Goal: Task Accomplishment & Management: Manage account settings

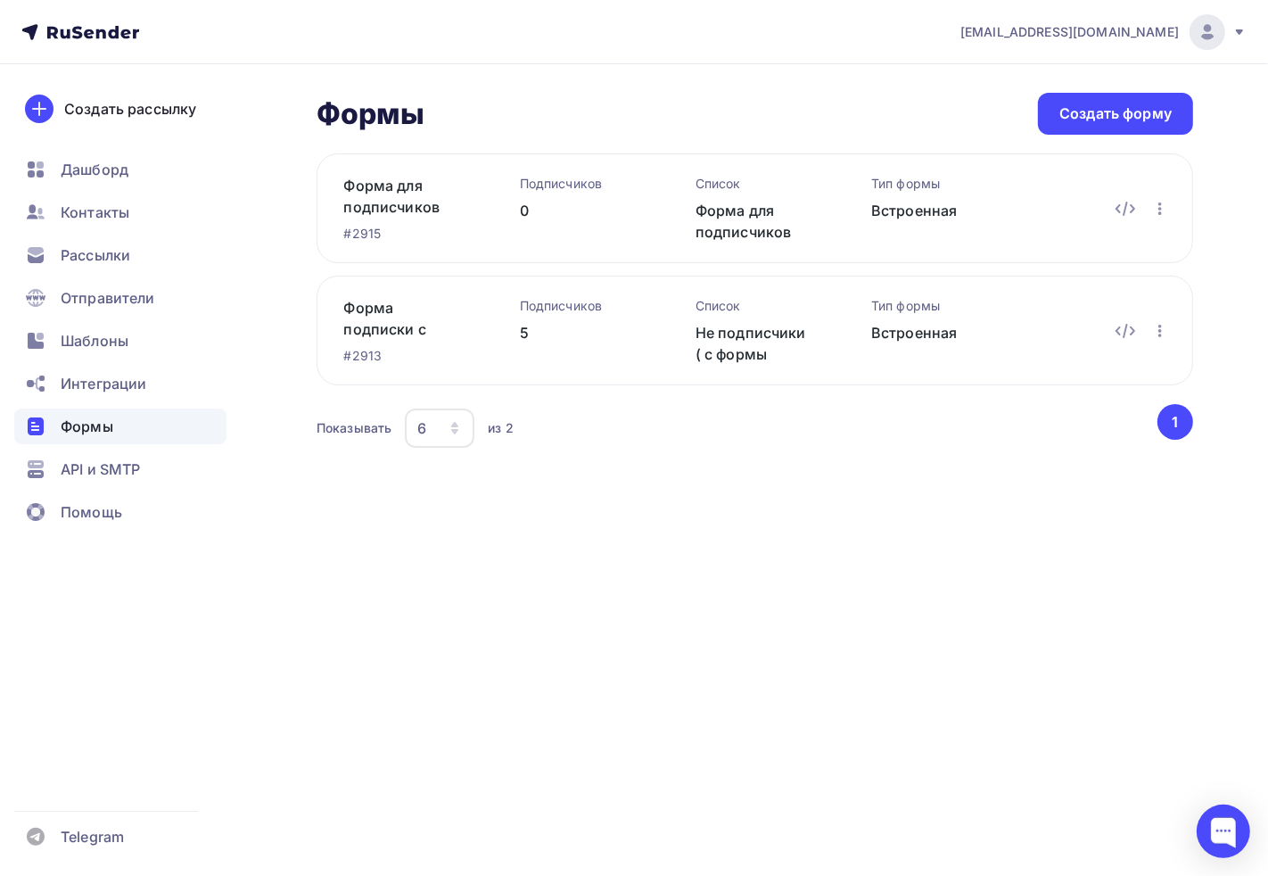
click at [549, 308] on div "Подписчиков" at bounding box center [579, 306] width 119 height 18
click at [113, 203] on span "Контакты" at bounding box center [95, 211] width 69 height 21
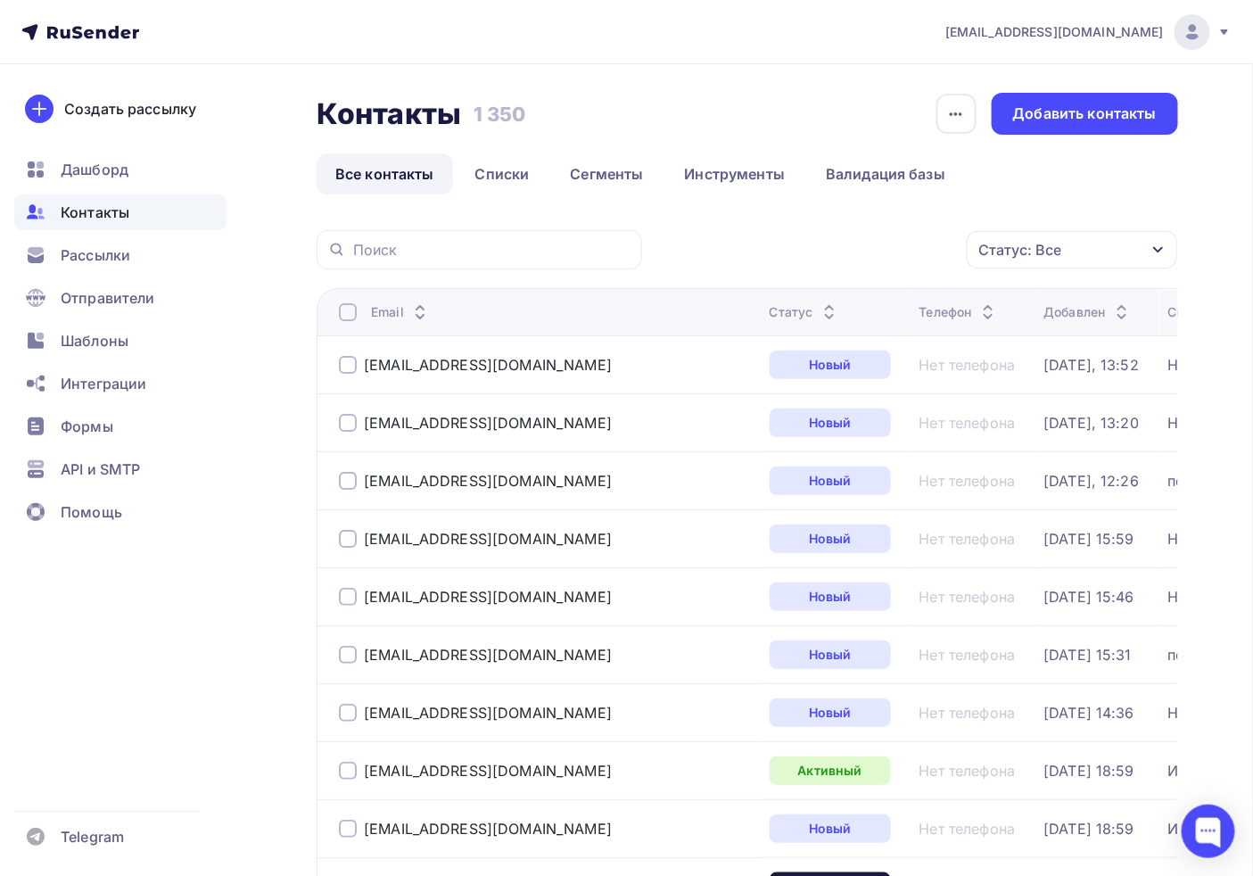
click at [473, 252] on input "text" at bounding box center [492, 250] width 278 height 20
click at [420, 235] on div at bounding box center [479, 249] width 325 height 39
click at [417, 246] on input "text" at bounding box center [492, 250] width 278 height 20
type input "alexa"
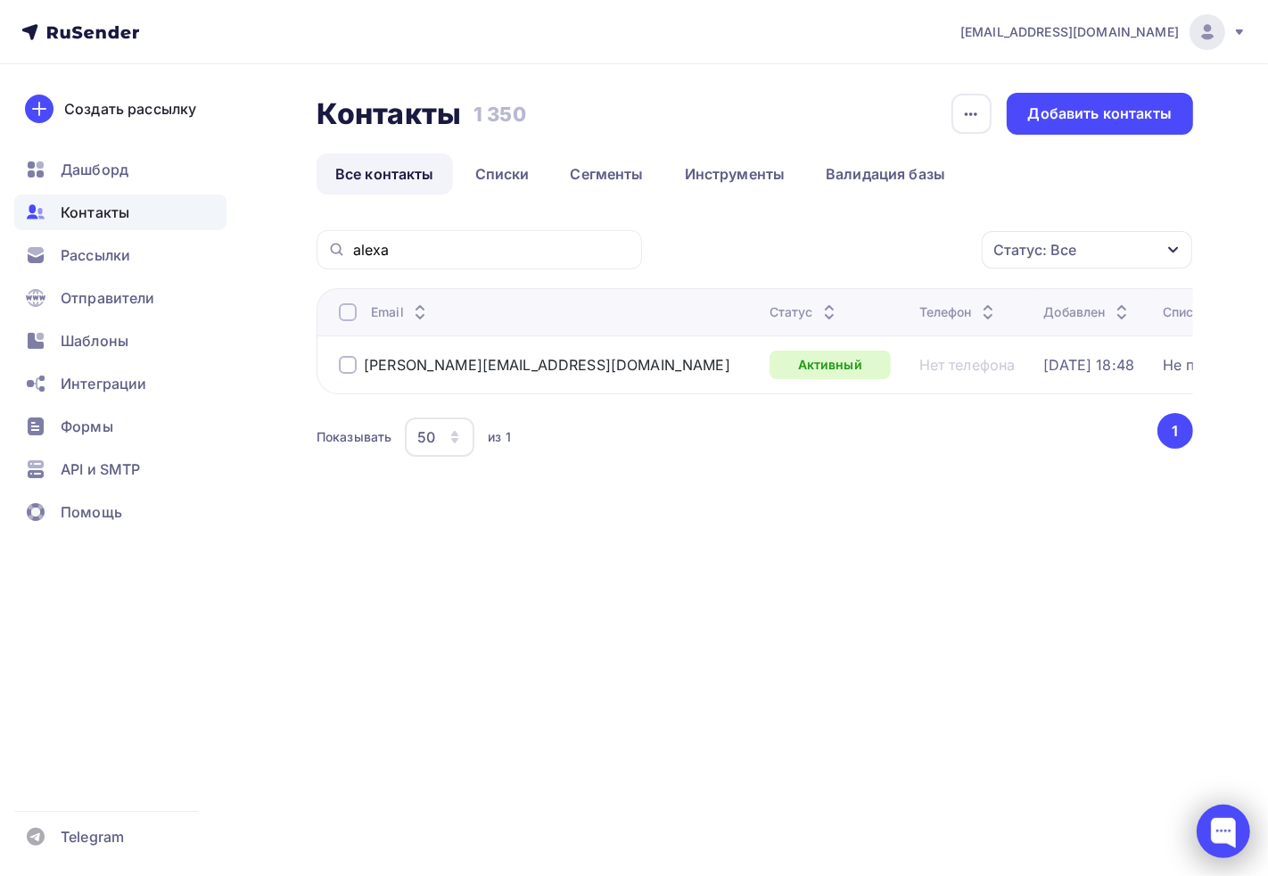
click at [1218, 844] on div at bounding box center [1222, 830] width 53 height 53
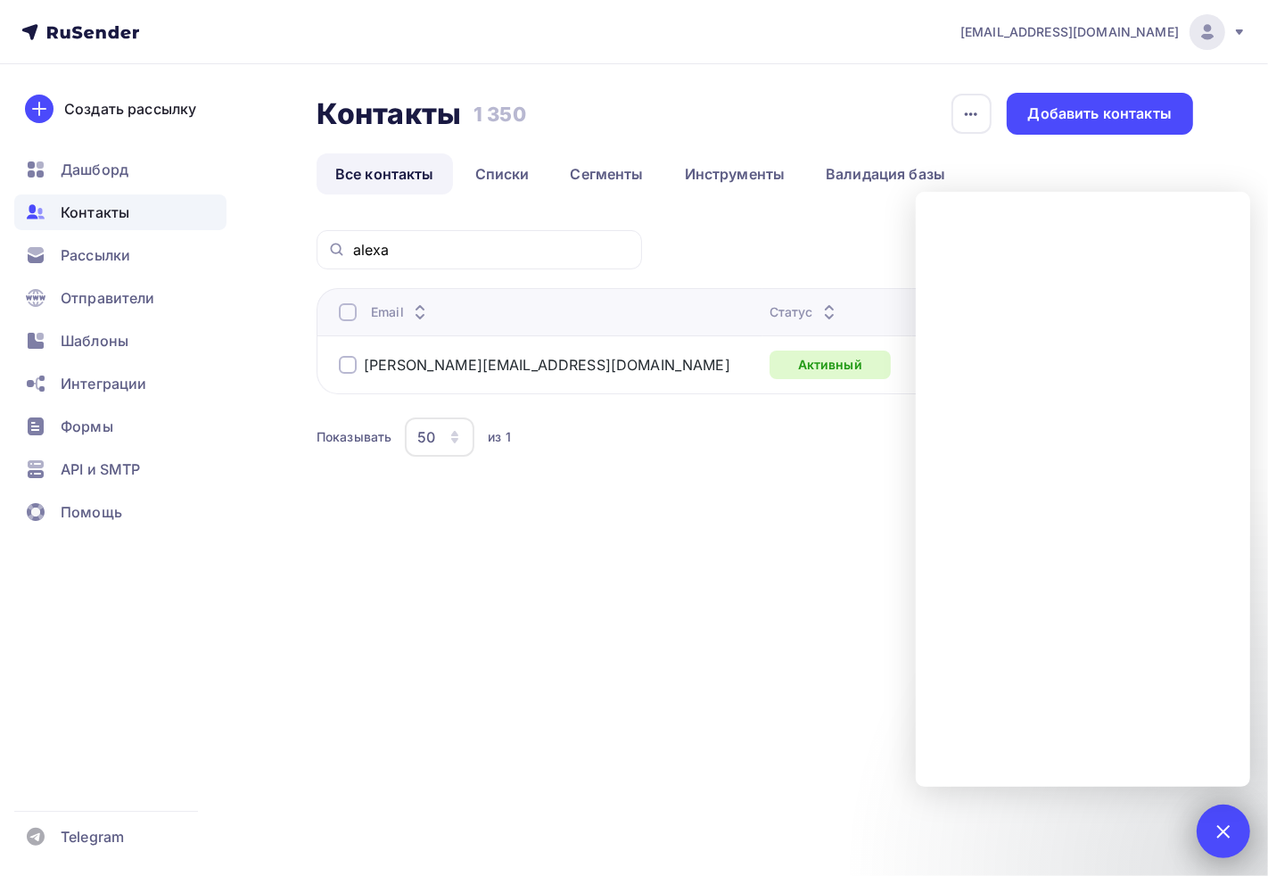
click at [1222, 824] on div at bounding box center [1223, 830] width 24 height 24
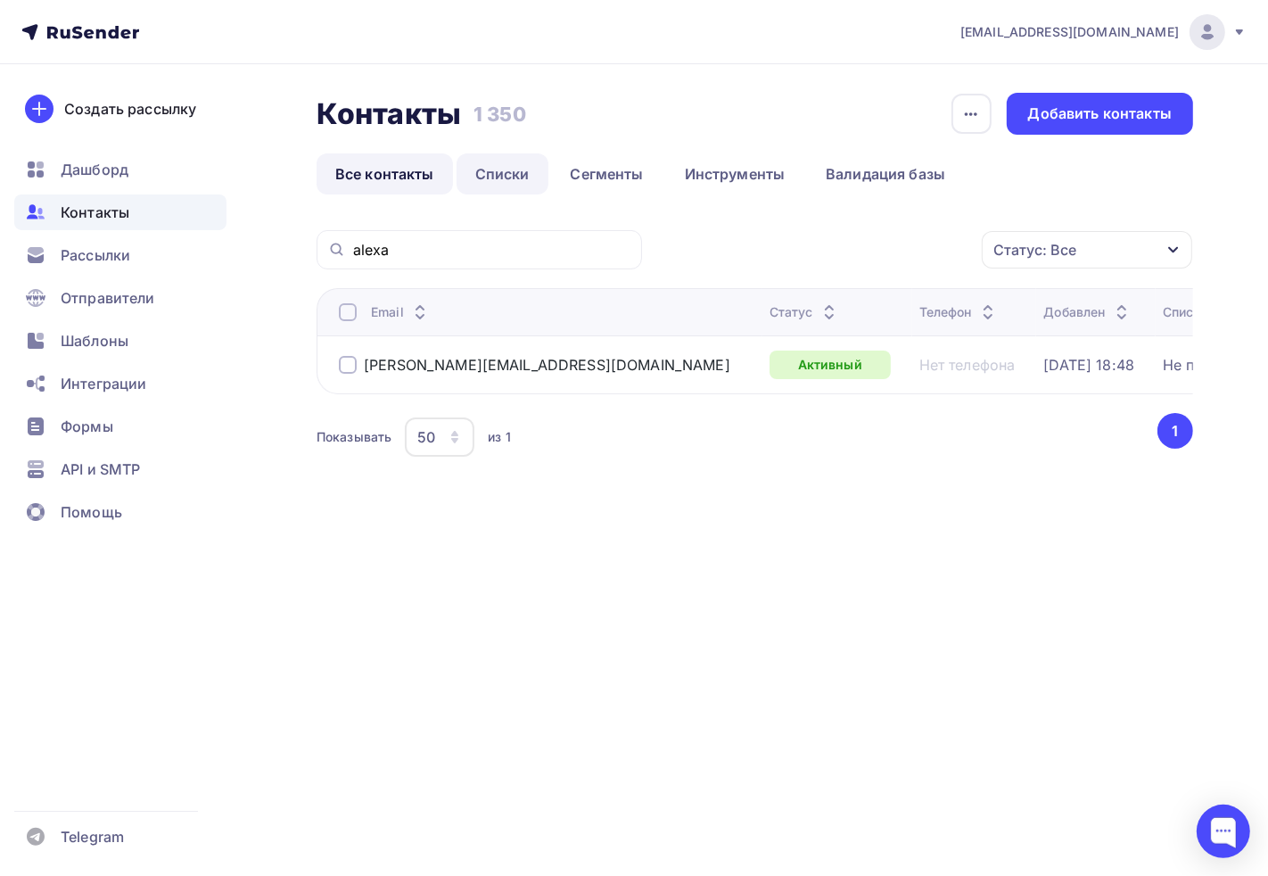
click at [481, 164] on link "Списки" at bounding box center [502, 173] width 92 height 41
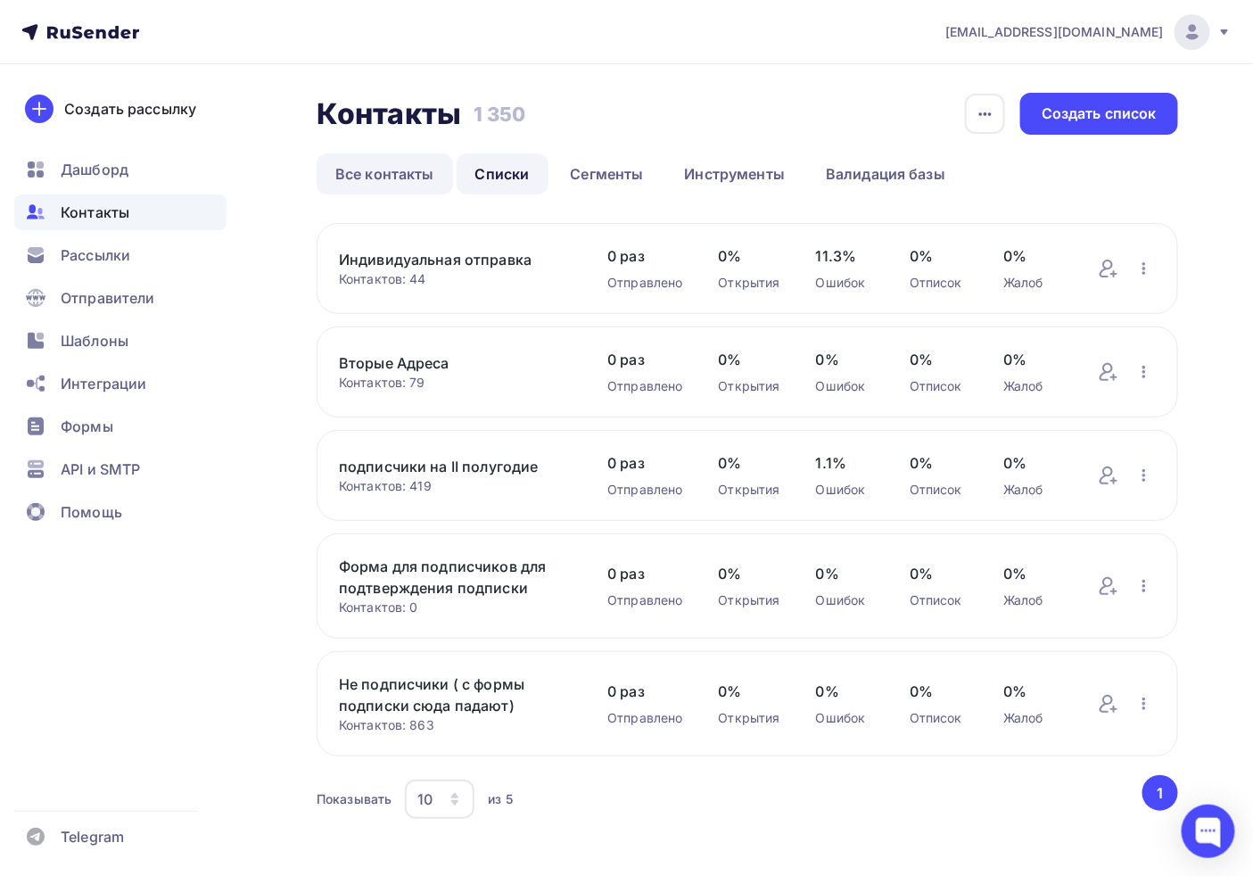
click at [410, 160] on link "Все контакты" at bounding box center [385, 173] width 136 height 41
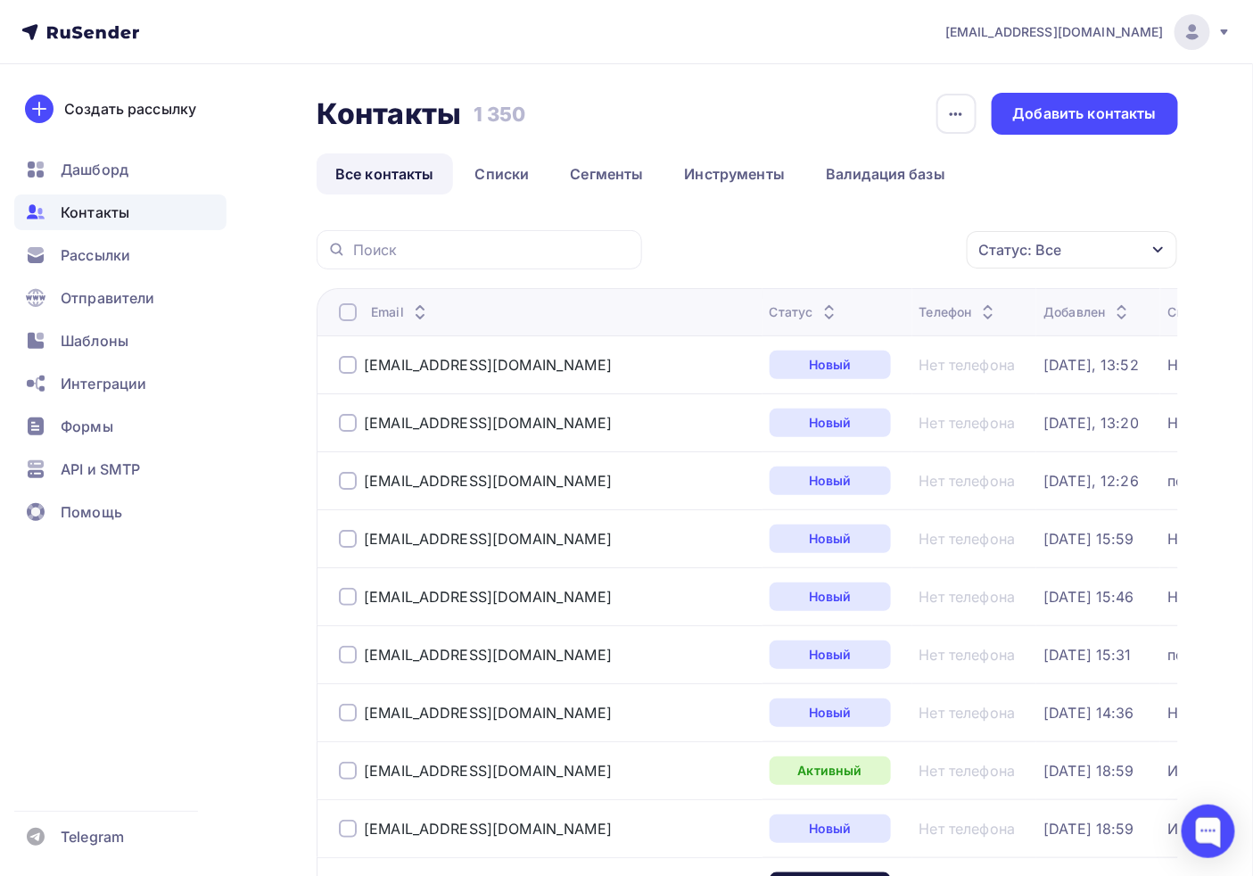
scroll to position [99, 0]
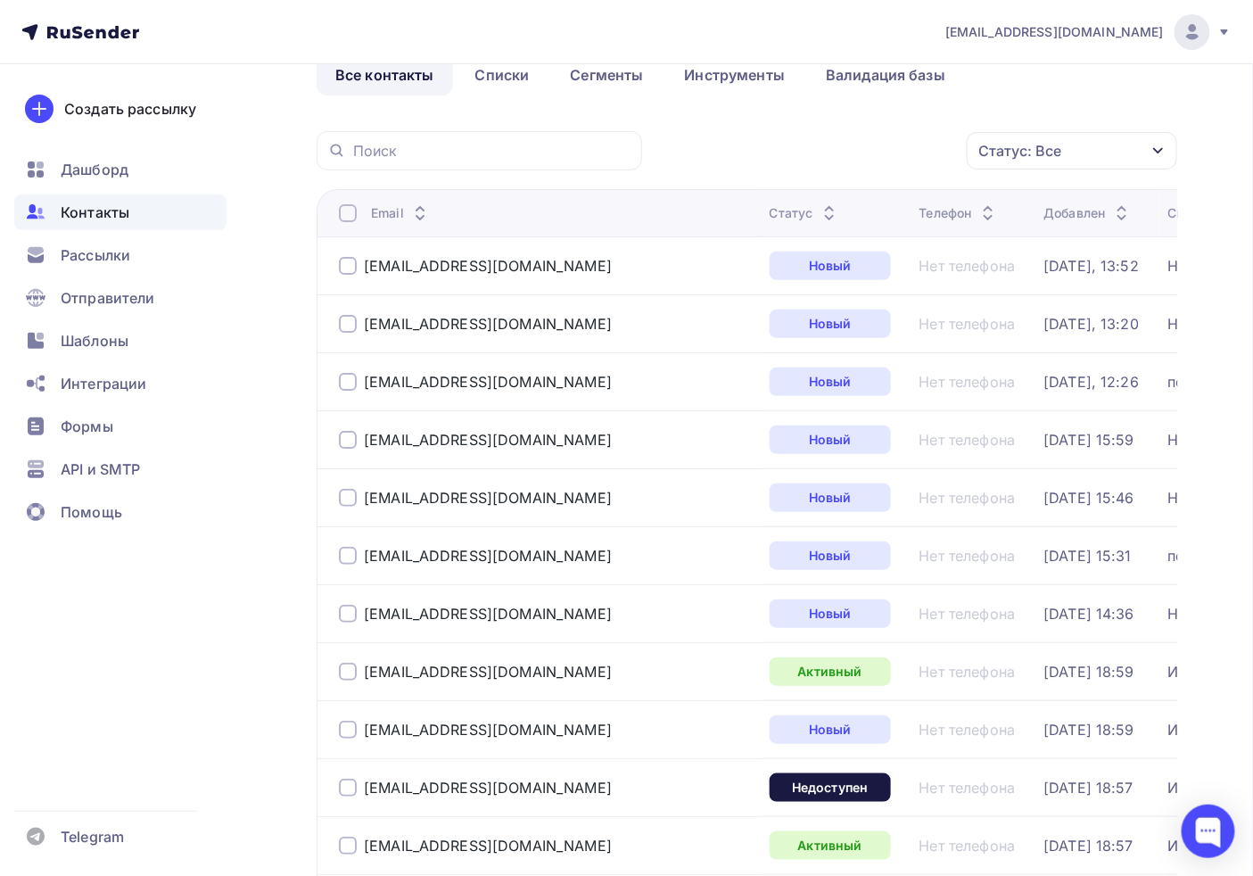
click at [440, 131] on div at bounding box center [479, 150] width 325 height 39
click at [448, 147] on input "text" at bounding box center [492, 151] width 278 height 20
paste input "[EMAIL_ADDRESS][DOMAIN_NAME]"
click at [524, 152] on input "[EMAIL_ADDRESS][DOMAIN_NAME]" at bounding box center [492, 151] width 278 height 20
type input "[EMAIL_ADDRESS][DOMAIN_NAME]"
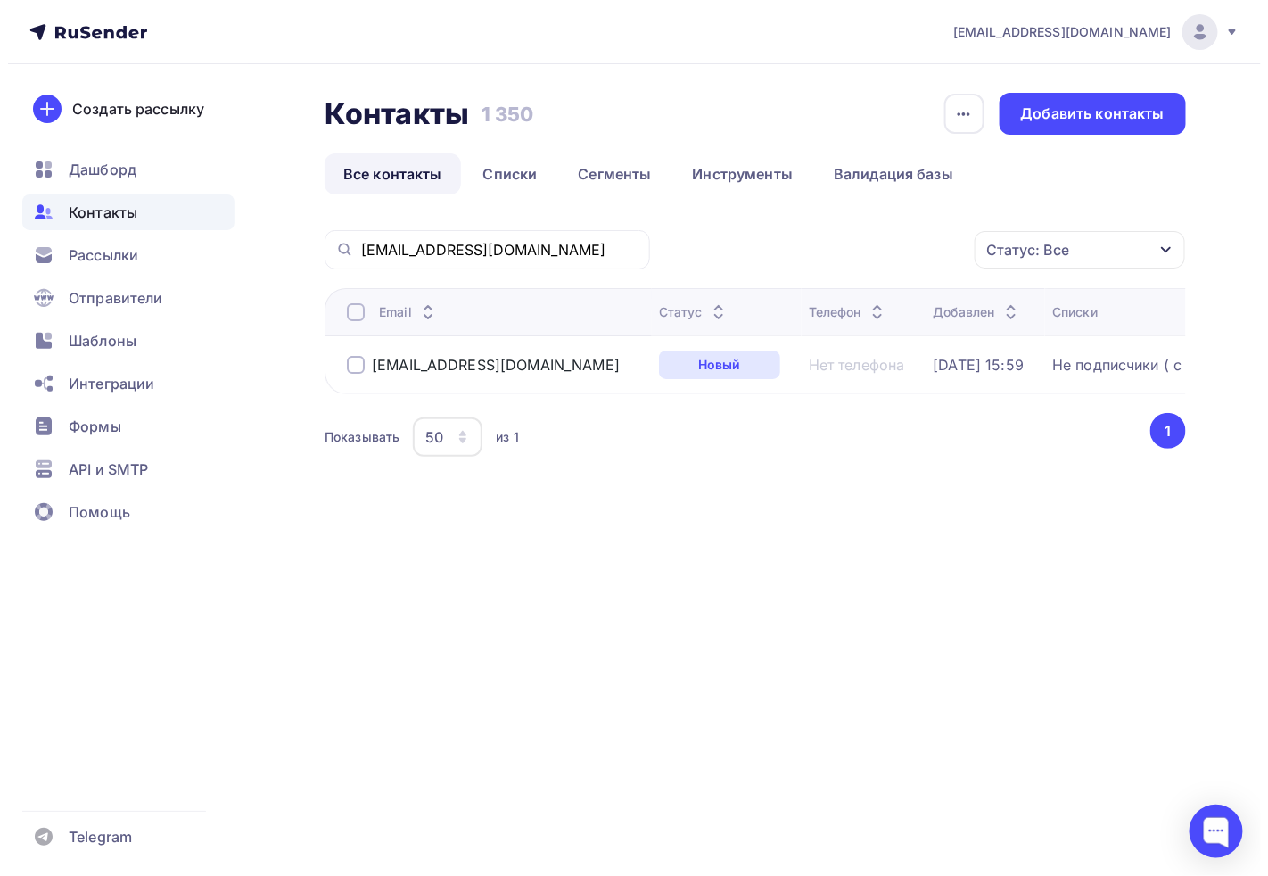
scroll to position [0, 0]
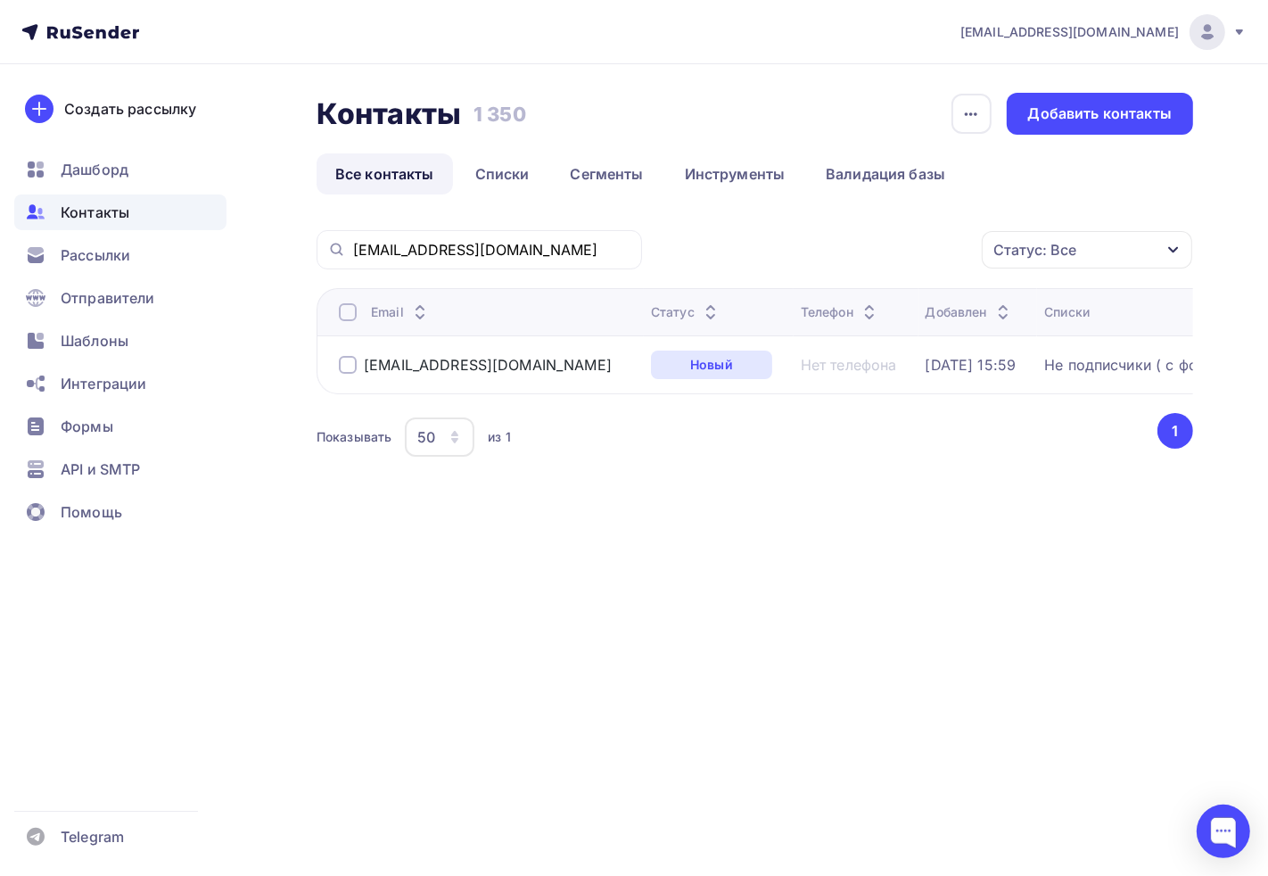
click at [348, 368] on div at bounding box center [348, 365] width 18 height 18
click at [978, 125] on div "button" at bounding box center [971, 114] width 40 height 40
click at [977, 125] on div "button" at bounding box center [971, 114] width 40 height 40
click at [466, 356] on div "[EMAIL_ADDRESS][DOMAIN_NAME]" at bounding box center [488, 365] width 248 height 18
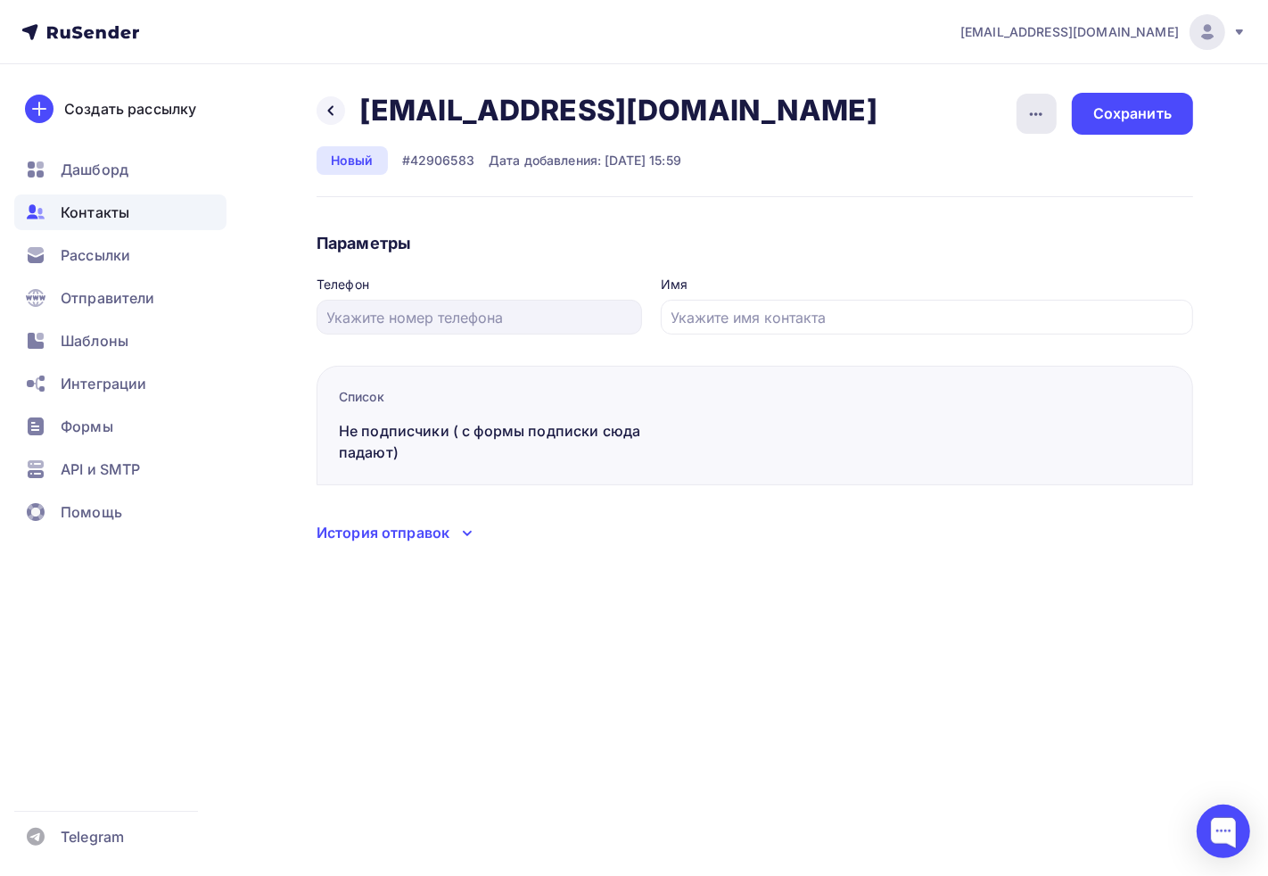
click at [1023, 114] on div "button" at bounding box center [1036, 114] width 40 height 40
click at [967, 174] on div "Удалить" at bounding box center [968, 169] width 171 height 21
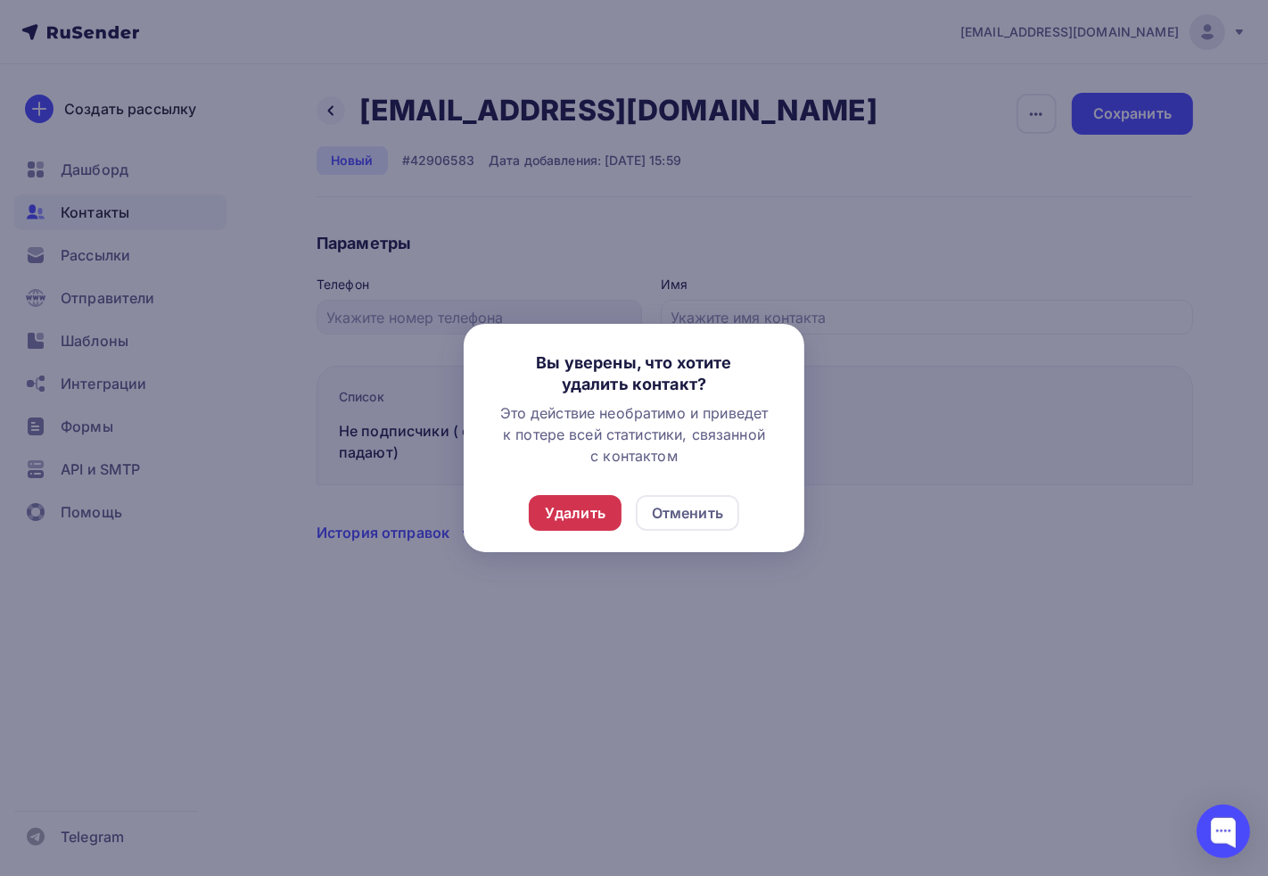
click at [559, 522] on div "Удалить" at bounding box center [575, 512] width 61 height 21
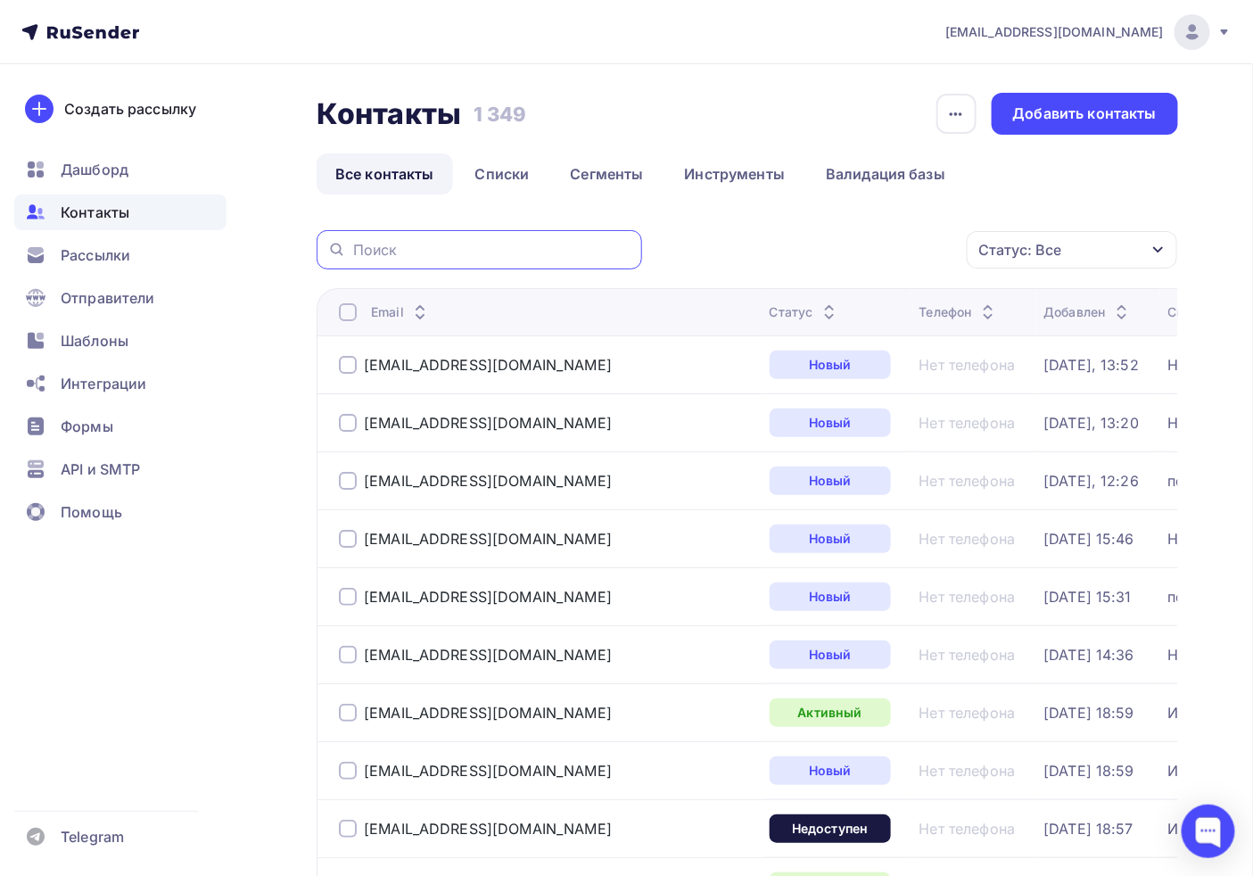
click at [460, 252] on input "text" at bounding box center [492, 250] width 278 height 20
paste input "[EMAIL_ADDRESS][DOMAIN_NAME]"
type input "[EMAIL_ADDRESS][DOMAIN_NAME]"
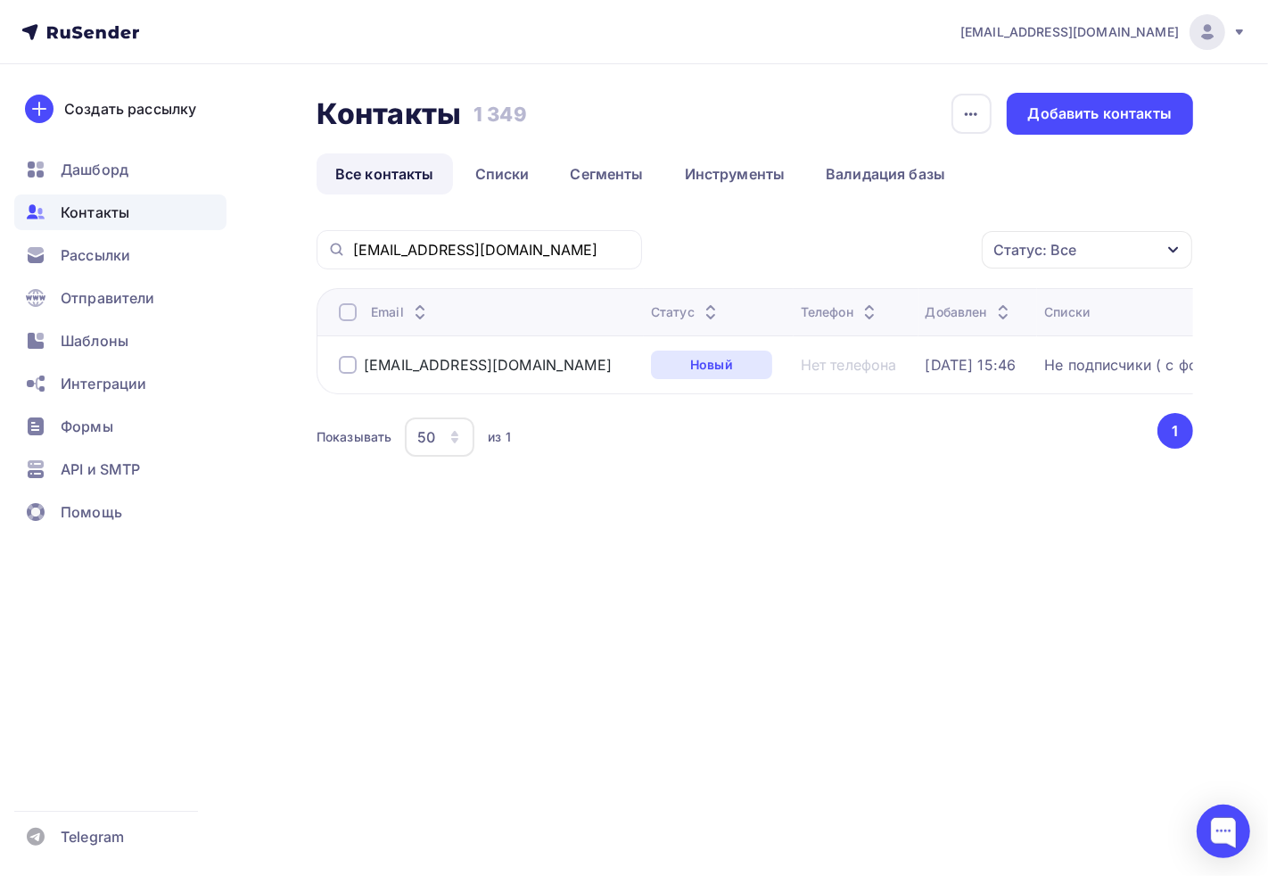
click at [348, 369] on div at bounding box center [348, 365] width 18 height 18
click at [847, 248] on div "Действие" at bounding box center [848, 250] width 235 height 35
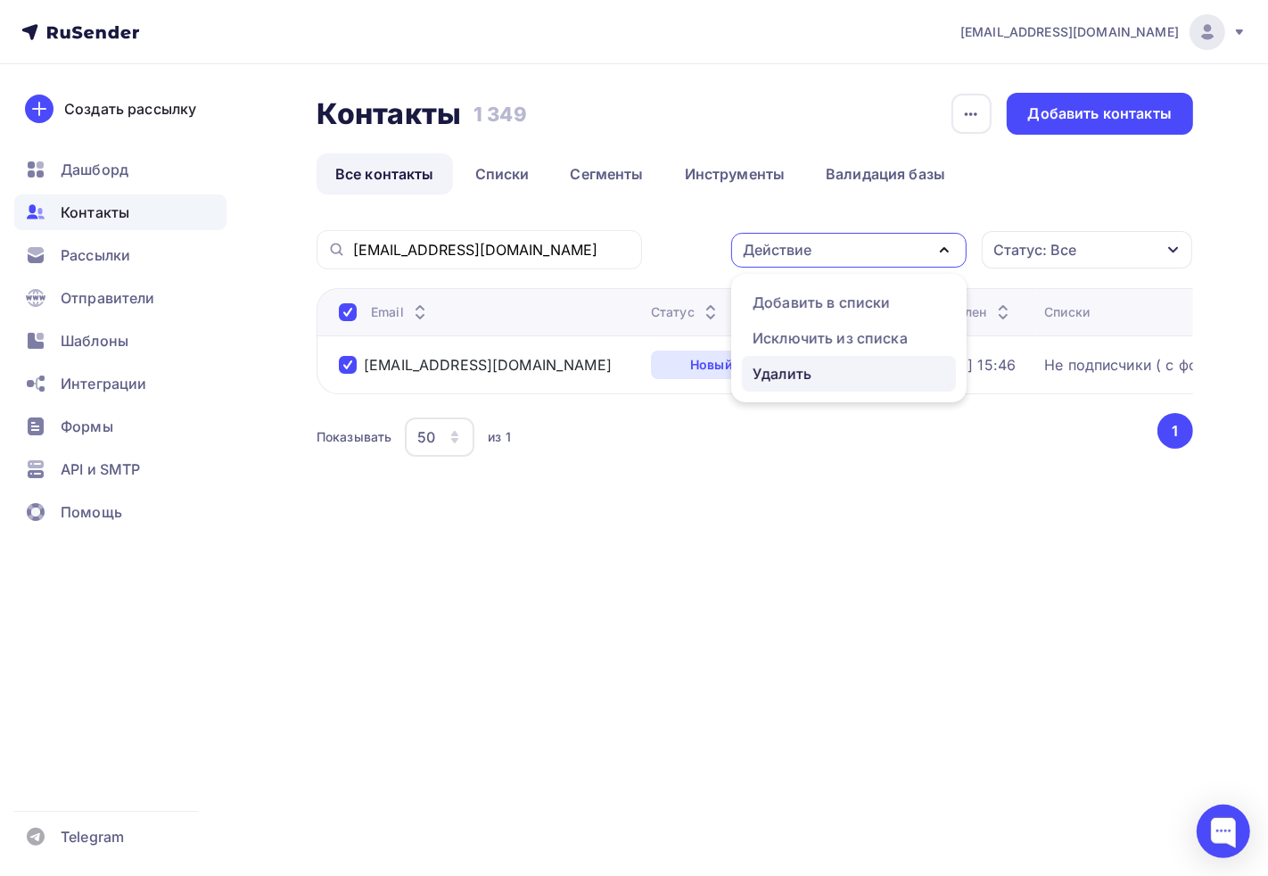
click at [787, 361] on link "Удалить" at bounding box center [849, 374] width 214 height 36
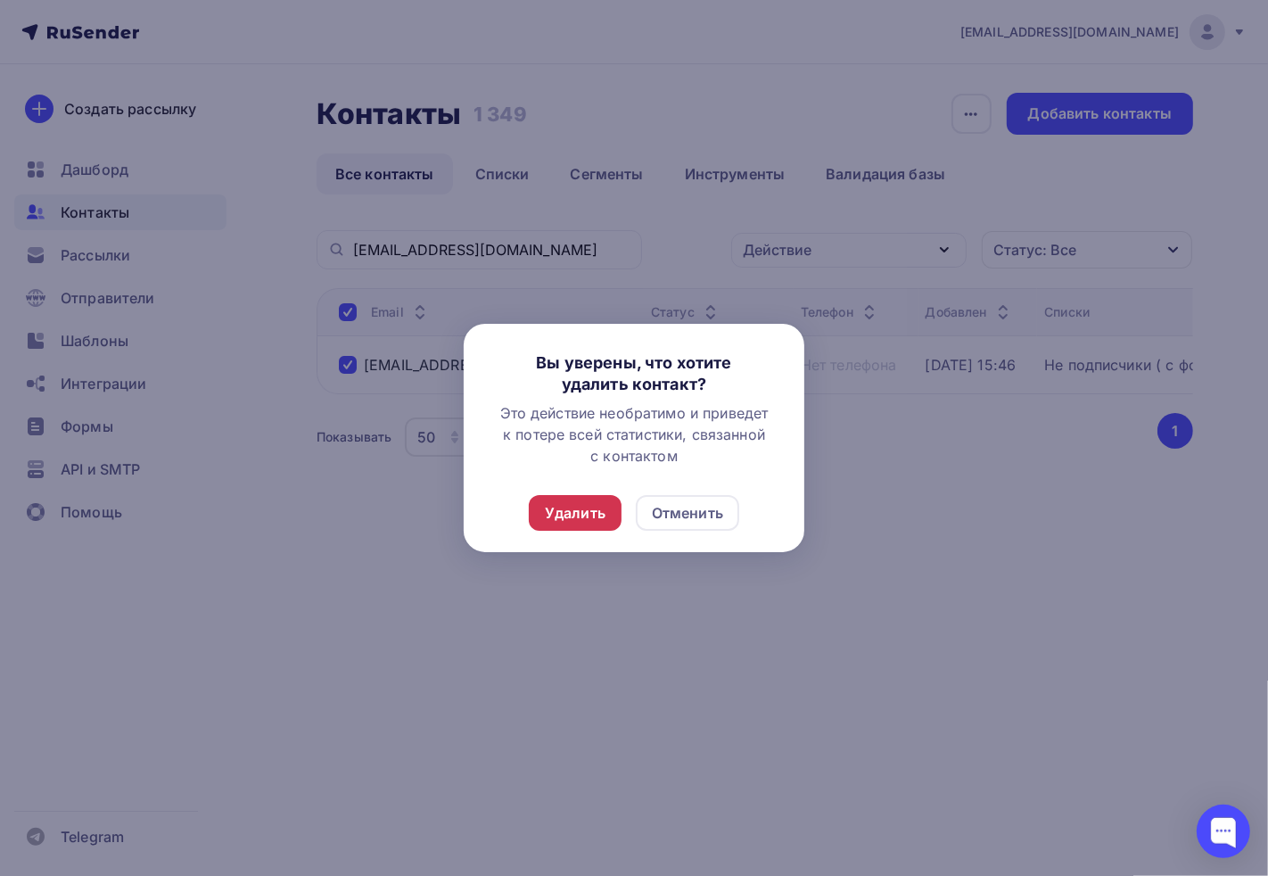
click at [565, 518] on div "Удалить" at bounding box center [575, 512] width 61 height 21
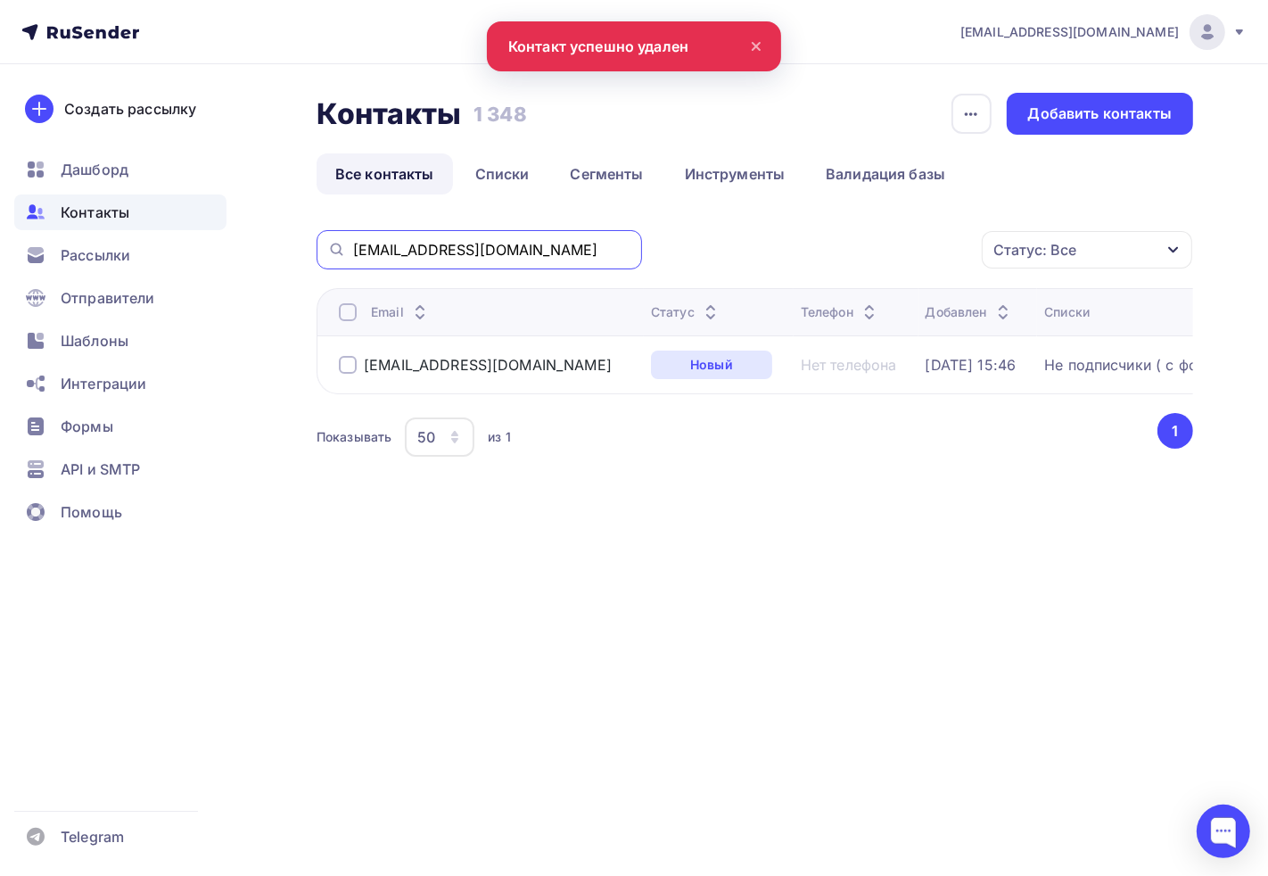
drag, startPoint x: 572, startPoint y: 254, endPoint x: 4, endPoint y: 272, distance: 568.2
click at [11, 272] on div "[EMAIL_ADDRESS][DOMAIN_NAME] Аккаунт Тарифы Выйти Создать рассылку [GEOGRAPHIC_…" at bounding box center [634, 288] width 1268 height 576
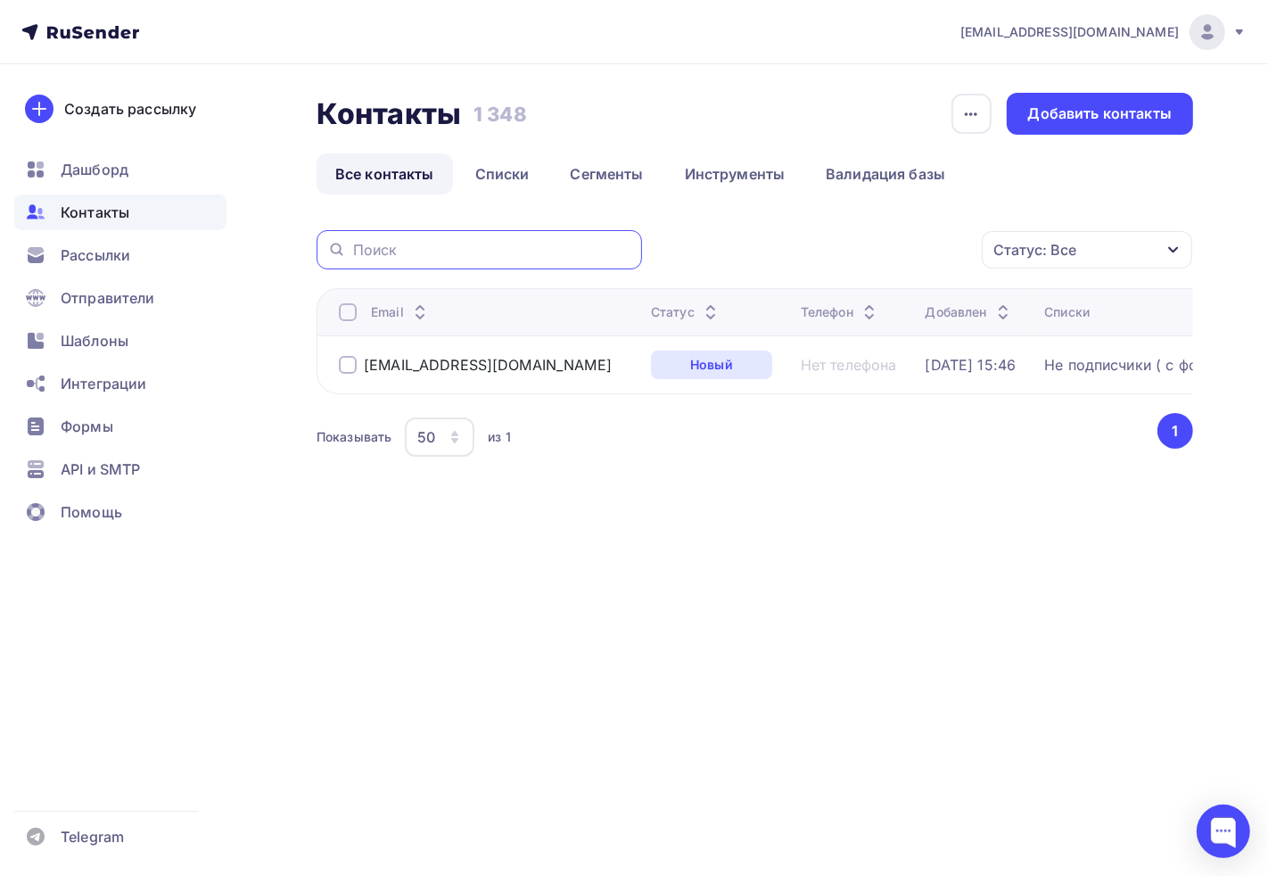
click at [456, 243] on input "text" at bounding box center [492, 250] width 278 height 20
paste input "[EMAIL_ADDRESS][DOMAIN_NAME]"
click at [349, 368] on div at bounding box center [348, 365] width 18 height 18
click at [879, 241] on div "Действие" at bounding box center [848, 250] width 235 height 35
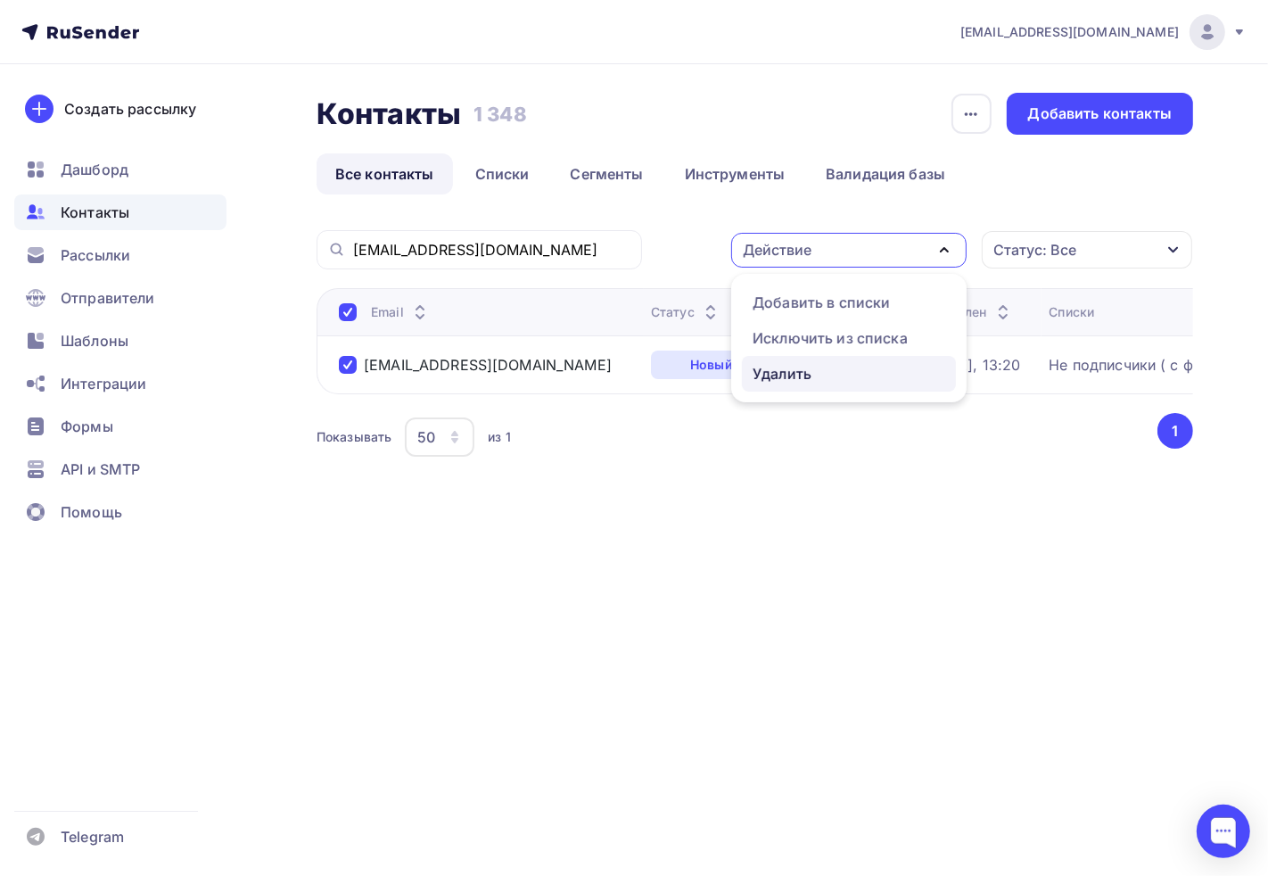
click at [804, 364] on div "Удалить" at bounding box center [781, 373] width 59 height 21
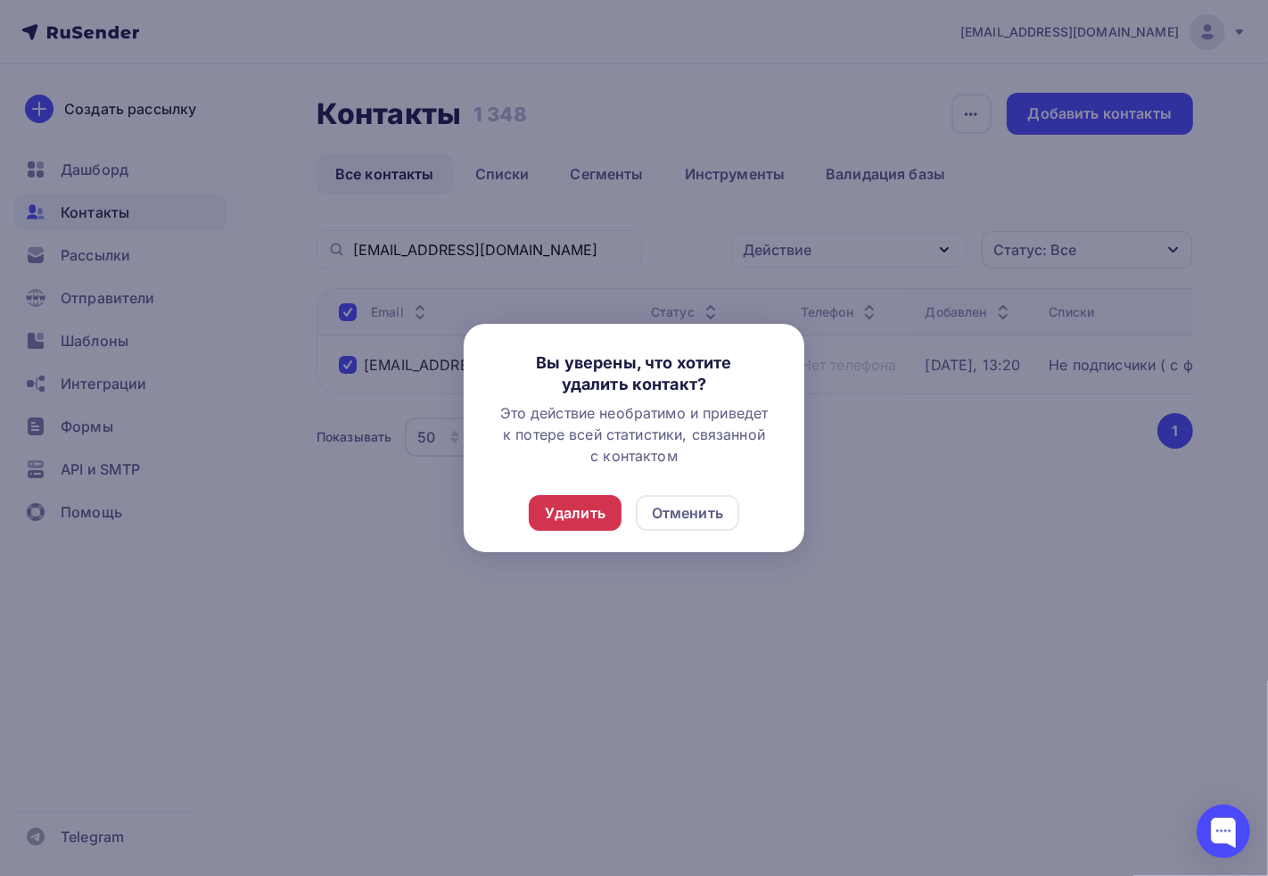
click at [565, 524] on div "Удалить" at bounding box center [575, 513] width 93 height 36
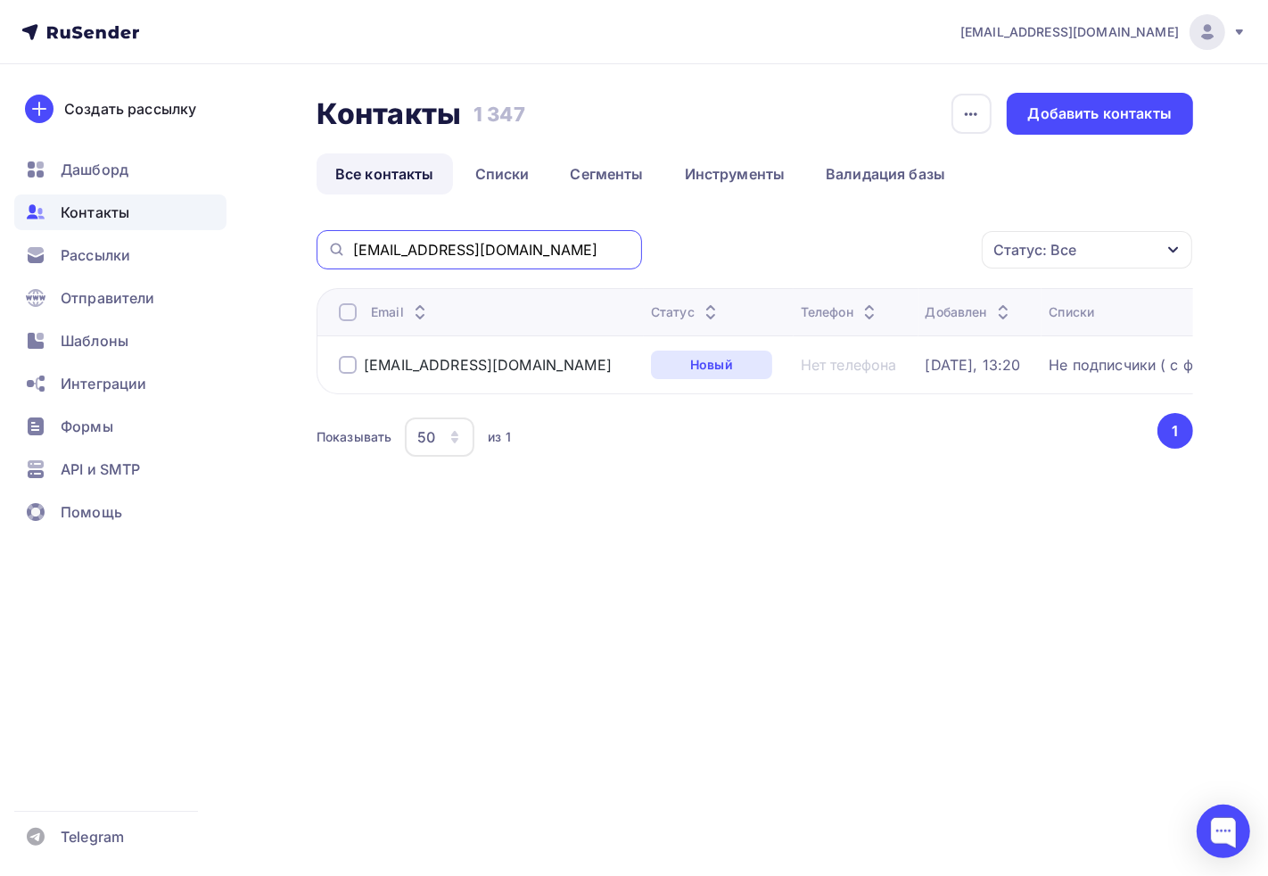
click at [563, 247] on input "[EMAIL_ADDRESS][DOMAIN_NAME]" at bounding box center [492, 250] width 278 height 20
paste input "shilpasnair@ablyd"
click at [346, 366] on div at bounding box center [348, 365] width 18 height 18
click at [851, 243] on div "Действие" at bounding box center [848, 250] width 235 height 35
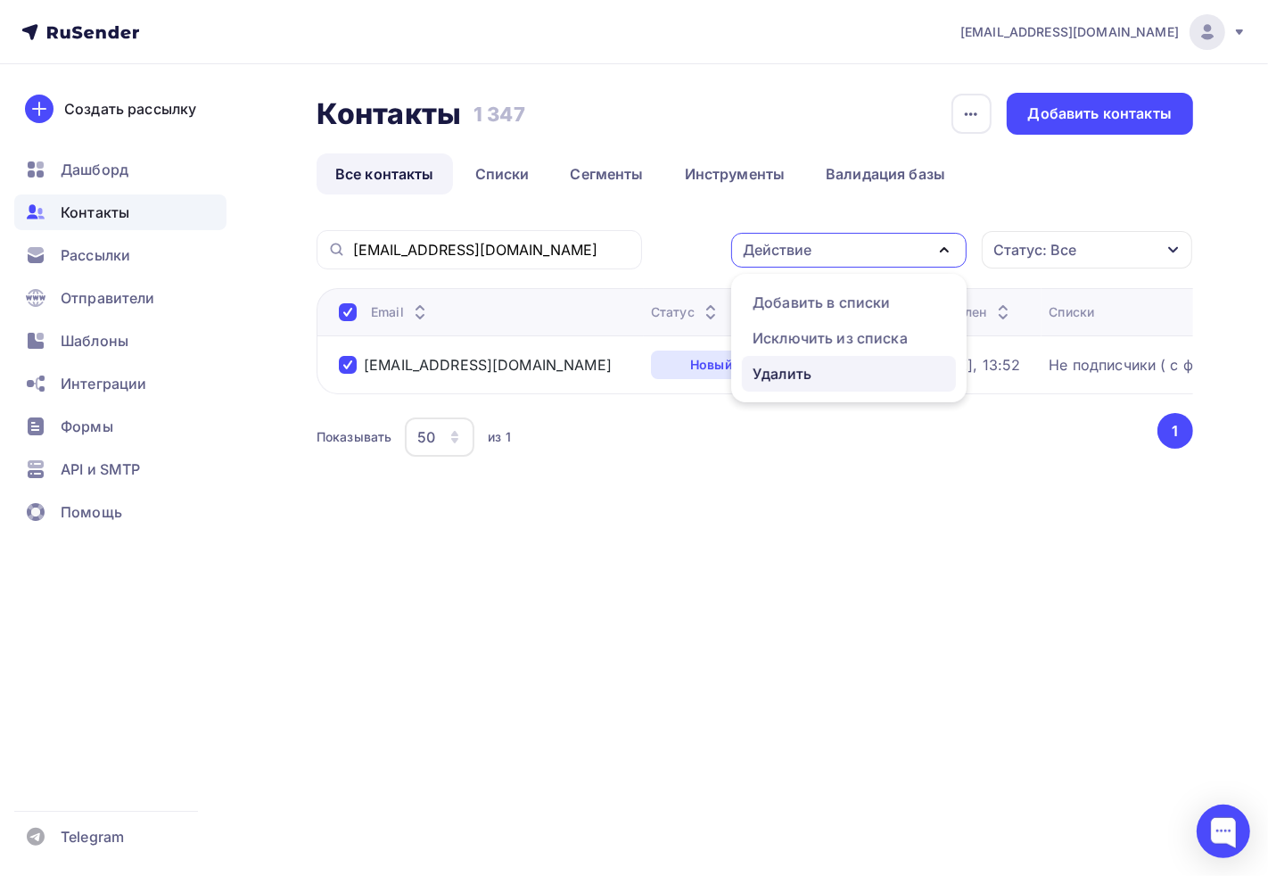
click at [804, 379] on div "Удалить" at bounding box center [781, 373] width 59 height 21
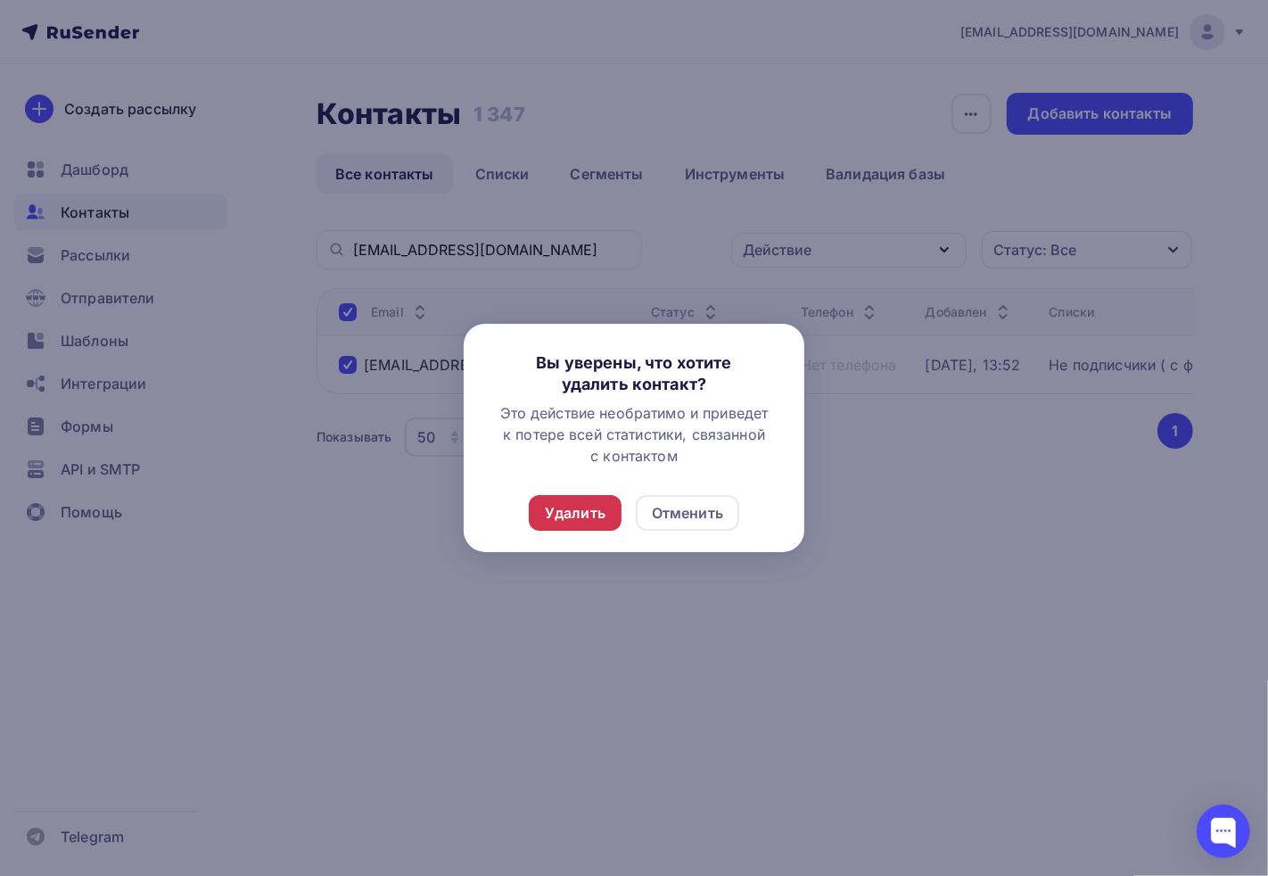
click at [598, 522] on div "Удалить" at bounding box center [575, 512] width 61 height 21
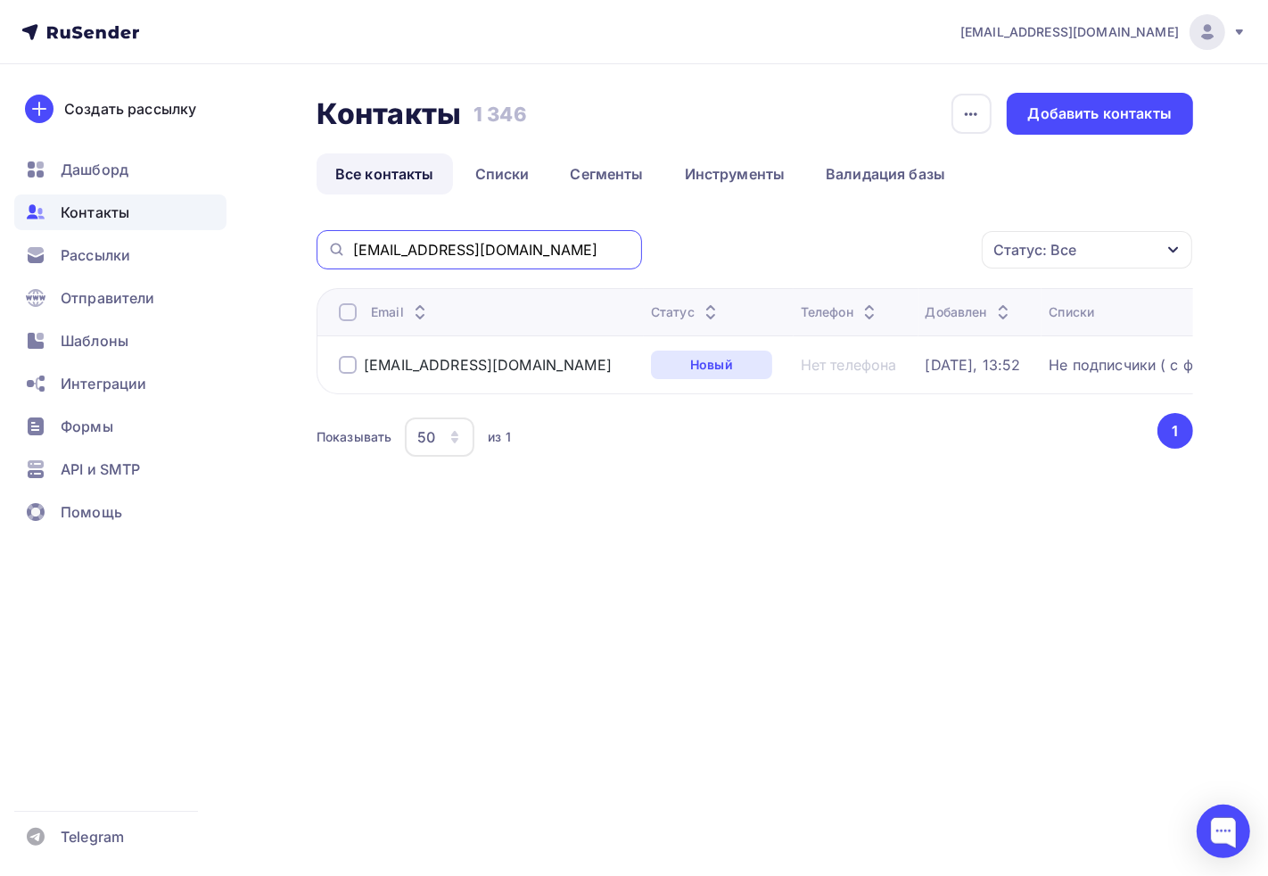
click at [513, 241] on input "[EMAIL_ADDRESS][DOMAIN_NAME]" at bounding box center [492, 250] width 278 height 20
drag, startPoint x: 527, startPoint y: 243, endPoint x: 108, endPoint y: 210, distance: 420.3
click at [164, 226] on div "[EMAIL_ADDRESS][DOMAIN_NAME] Аккаунт Тарифы Выйти Создать рассылку [GEOGRAPHIC_…" at bounding box center [634, 288] width 1268 height 576
paste input "[EMAIL_ADDRESS][DOMAIN_NAME]"
type input "[EMAIL_ADDRESS][DOMAIN_NAME]"
